Goal: Task Accomplishment & Management: Manage account settings

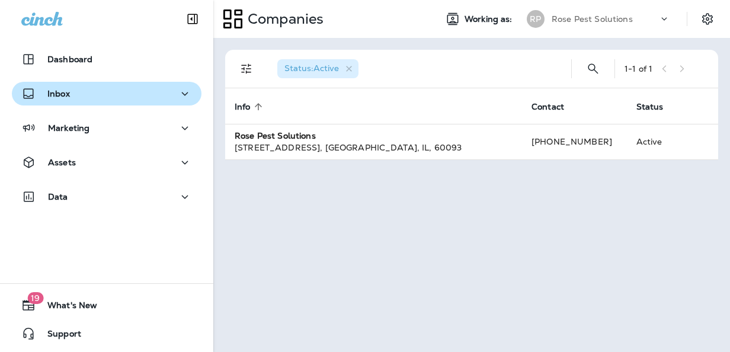
click at [81, 98] on div "Inbox" at bounding box center [106, 94] width 171 height 15
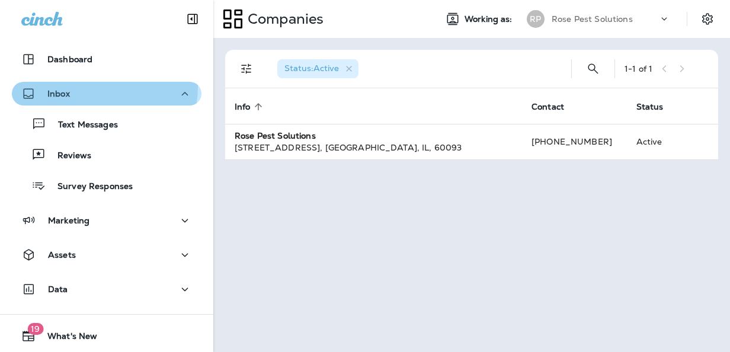
click at [95, 87] on div "Inbox" at bounding box center [106, 94] width 171 height 15
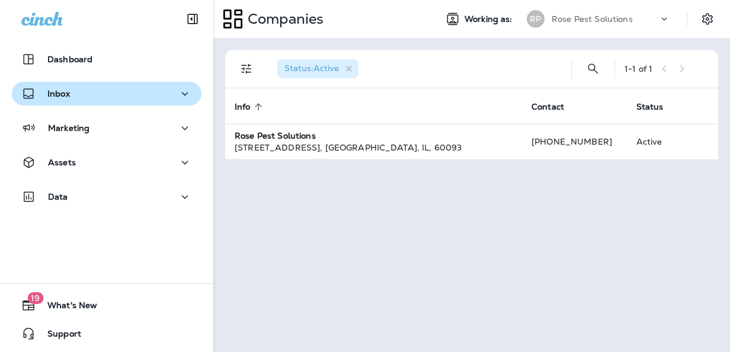
click at [95, 87] on div "Inbox" at bounding box center [106, 94] width 171 height 15
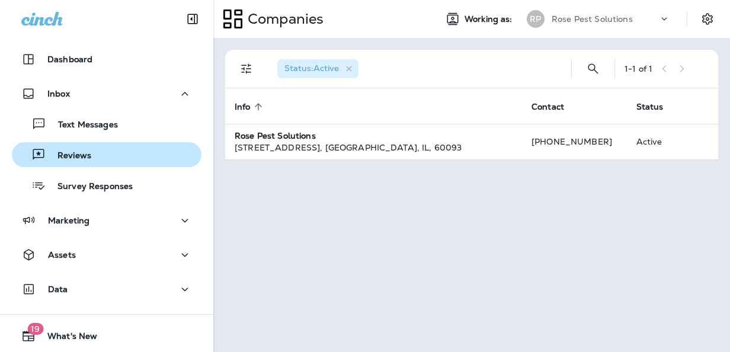
drag, startPoint x: 94, startPoint y: 114, endPoint x: 72, endPoint y: 145, distance: 37.5
click at [72, 145] on div "Text Messages Reviews Survey Responses" at bounding box center [107, 151] width 190 height 92
click at [72, 151] on p "Reviews" at bounding box center [69, 156] width 46 height 11
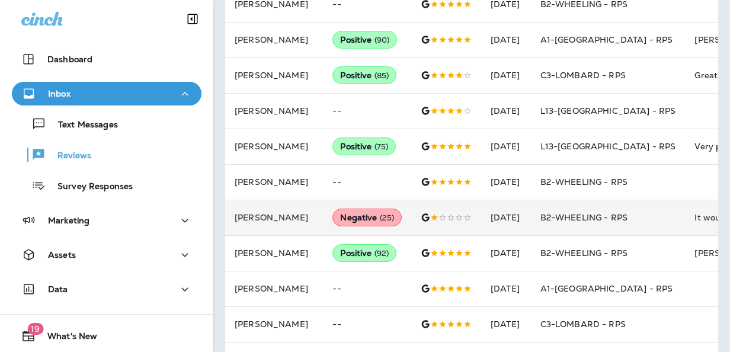
click at [411, 209] on td at bounding box center [446, 218] width 70 height 36
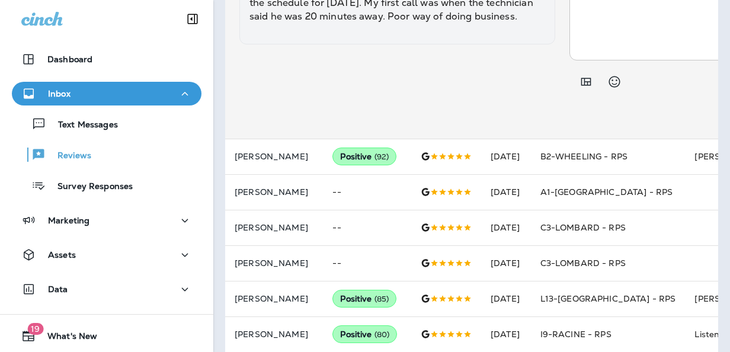
scroll to position [924, 0]
